Goal: Information Seeking & Learning: Check status

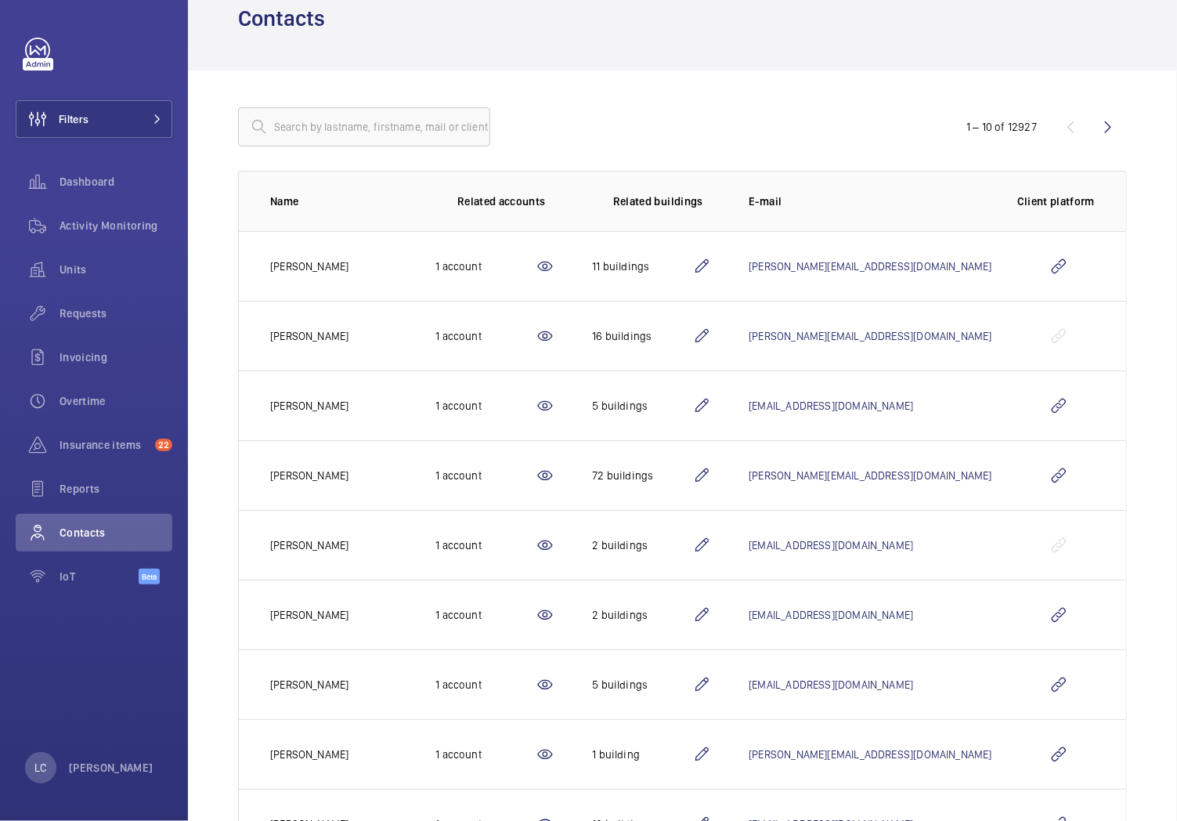
scroll to position [87, 0]
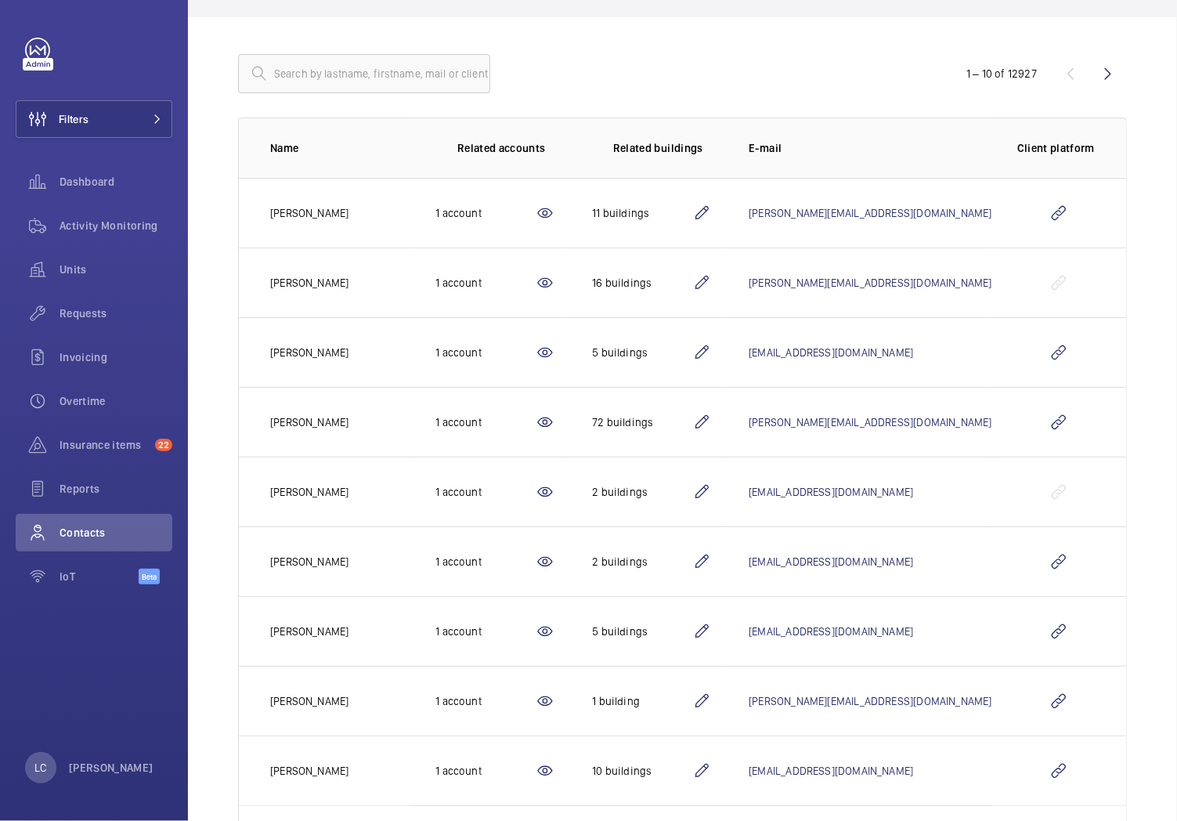
click at [555, 424] on mat-icon at bounding box center [545, 422] width 19 height 19
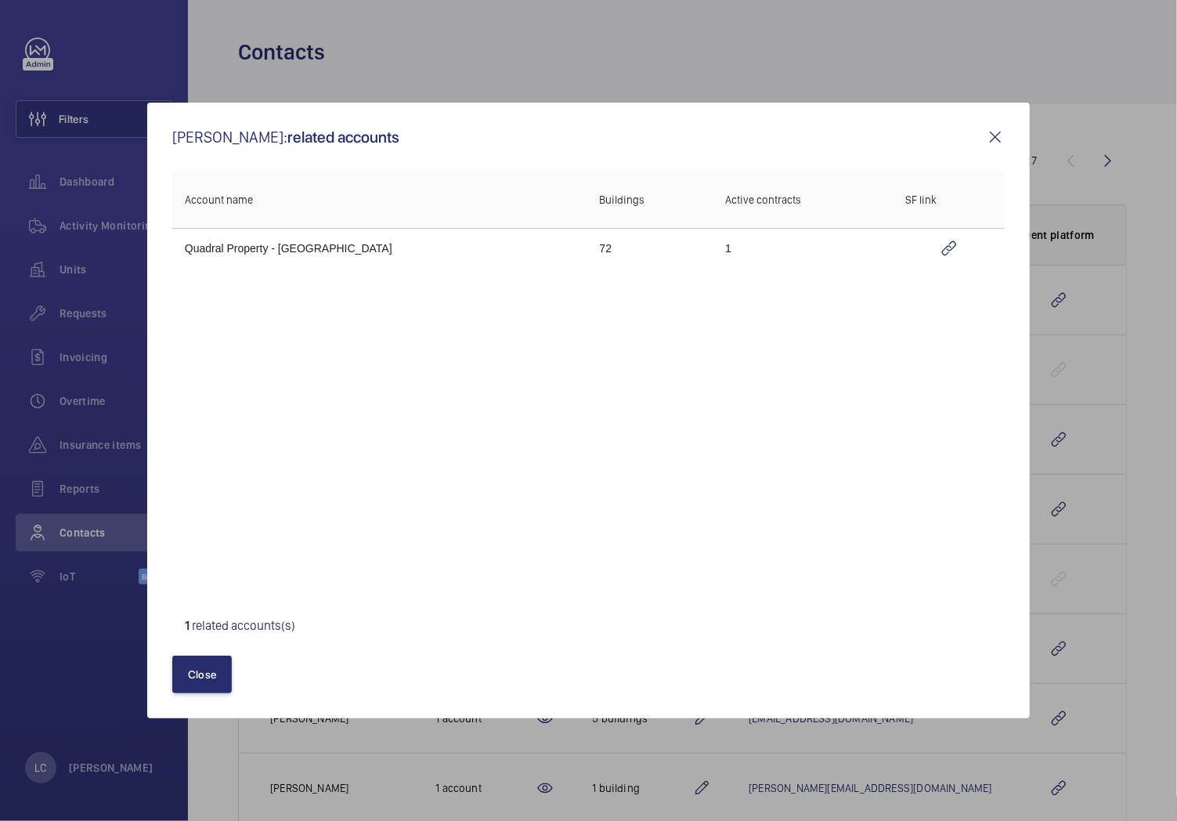
click at [993, 139] on mat-icon at bounding box center [995, 137] width 19 height 19
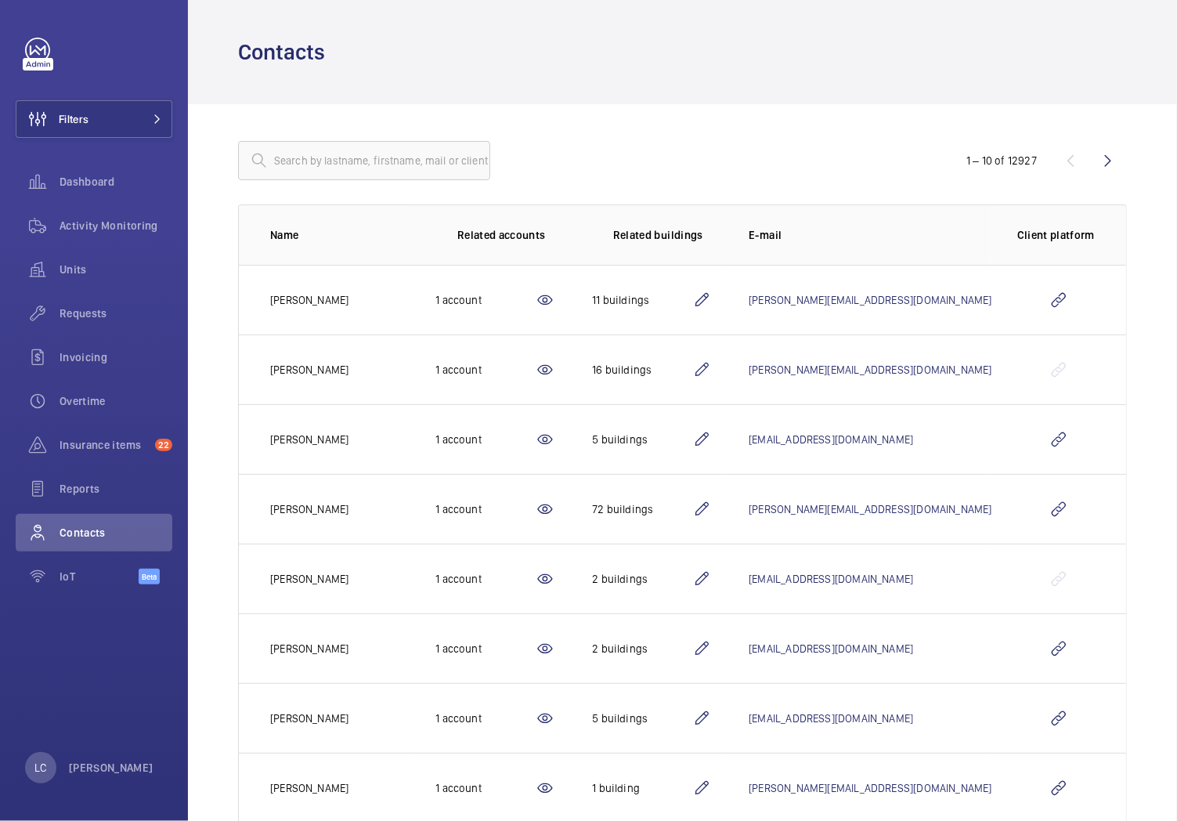
click at [711, 510] on mat-icon at bounding box center [701, 509] width 19 height 19
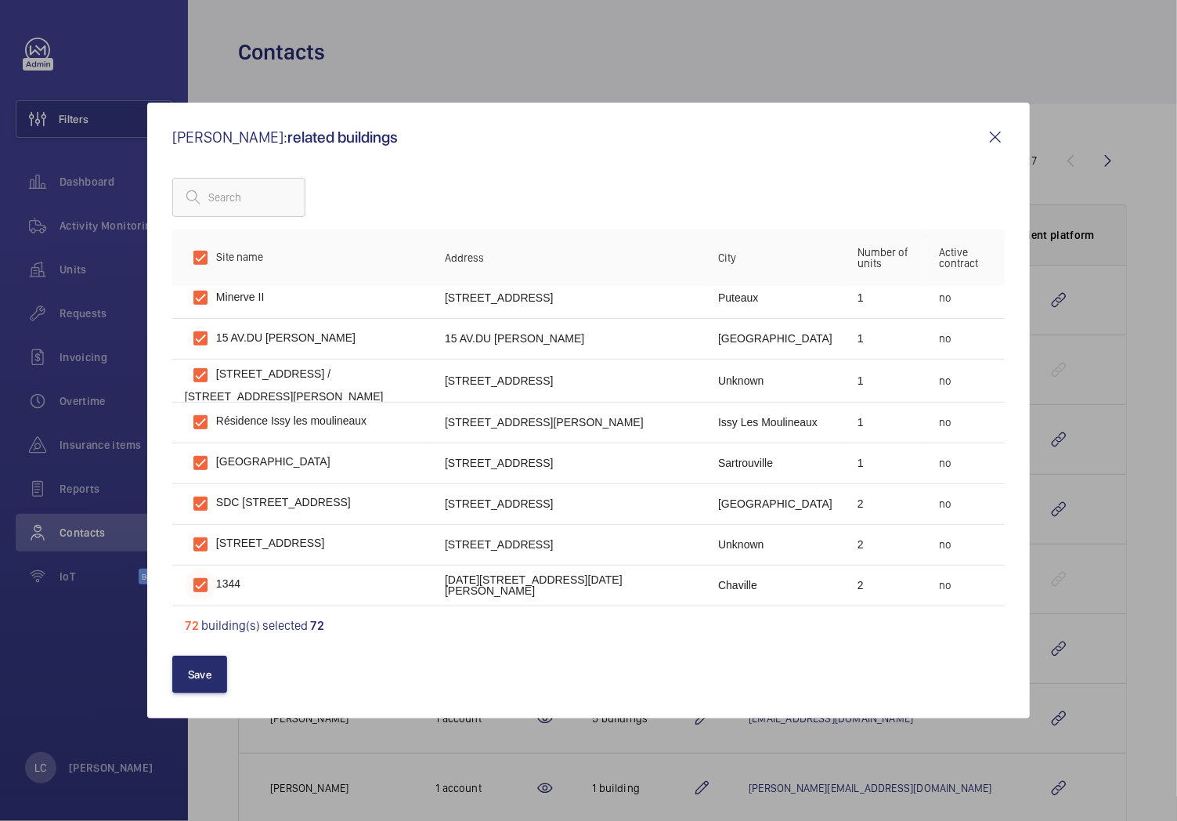
scroll to position [609, 0]
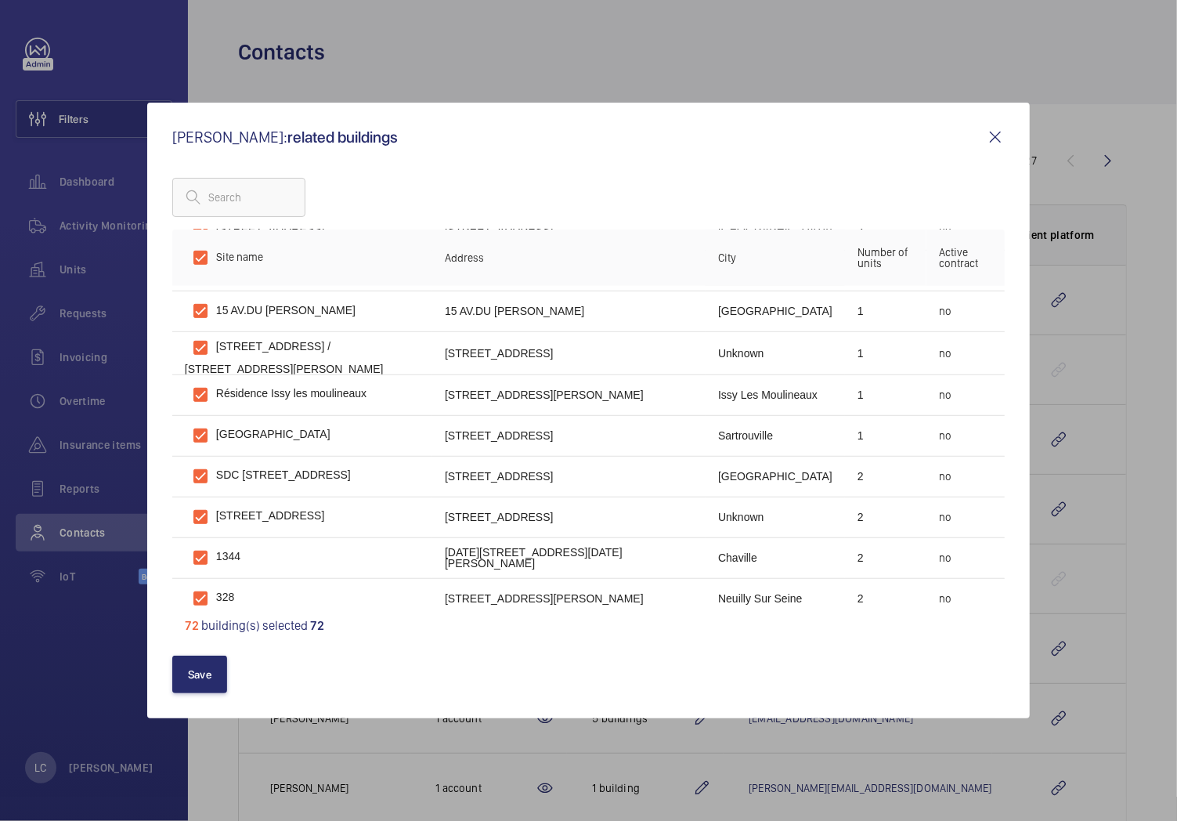
click at [997, 142] on mat-icon at bounding box center [995, 137] width 19 height 19
